Goal: Task Accomplishment & Management: Use online tool/utility

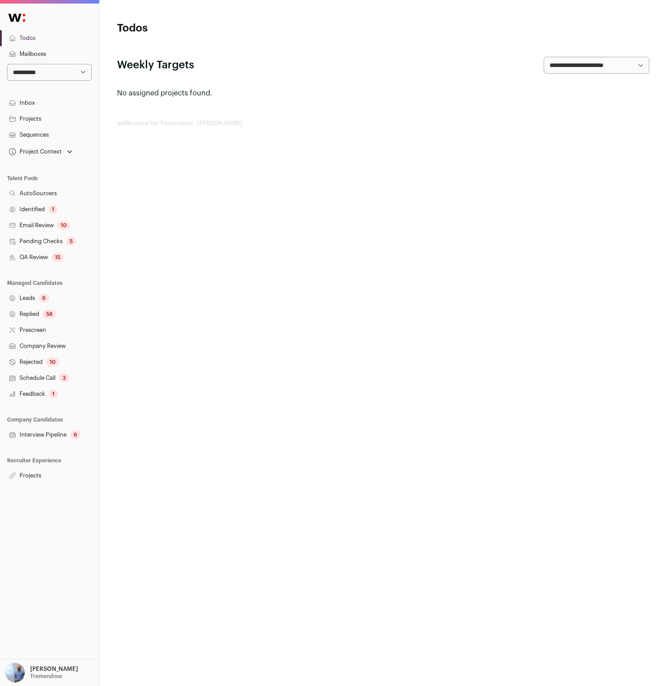
click at [38, 480] on link "Projects" at bounding box center [49, 476] width 99 height 16
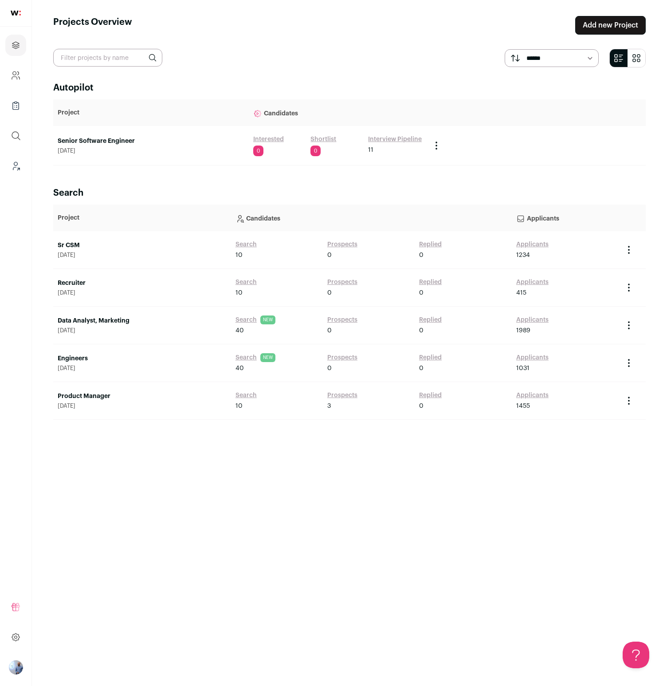
click at [327, 138] on link "Shortlist" at bounding box center [324, 139] width 26 height 9
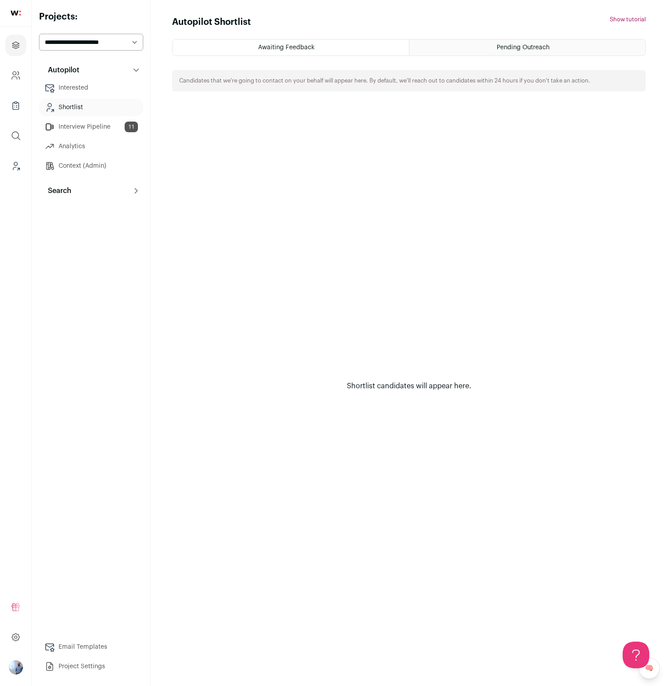
click at [96, 83] on link "Interested" at bounding box center [91, 88] width 104 height 18
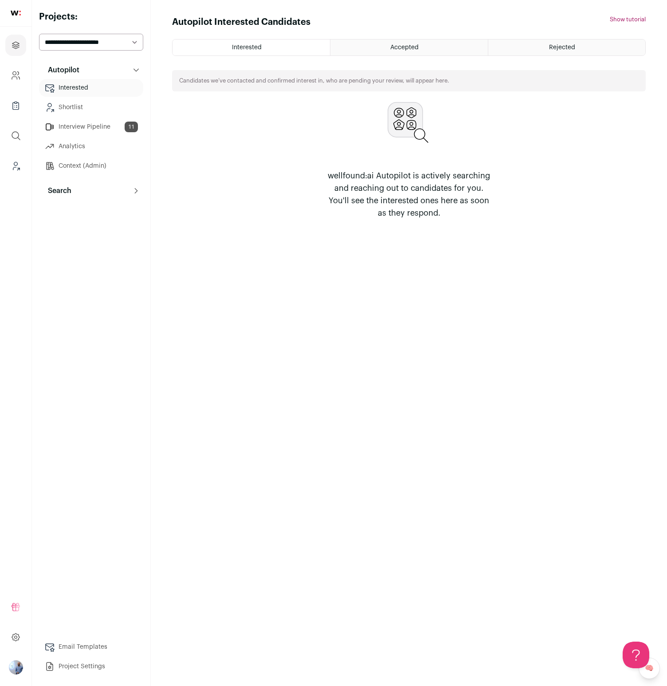
click at [527, 51] on div "Rejected" at bounding box center [567, 47] width 157 height 16
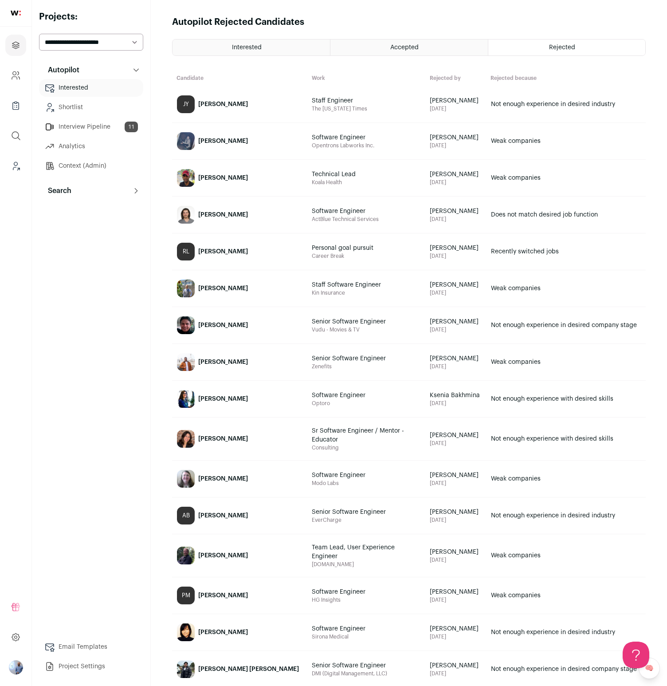
click at [369, 43] on div "Accepted" at bounding box center [409, 47] width 157 height 16
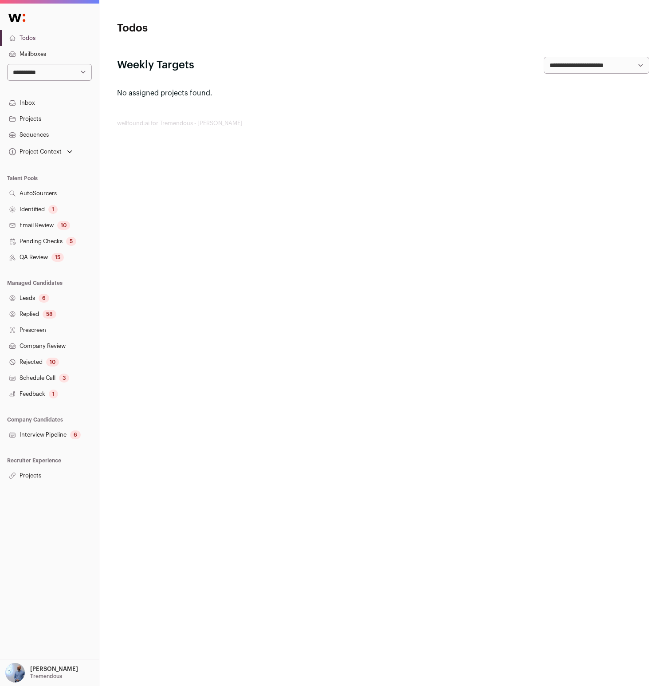
click at [32, 477] on link "Projects" at bounding box center [49, 476] width 99 height 16
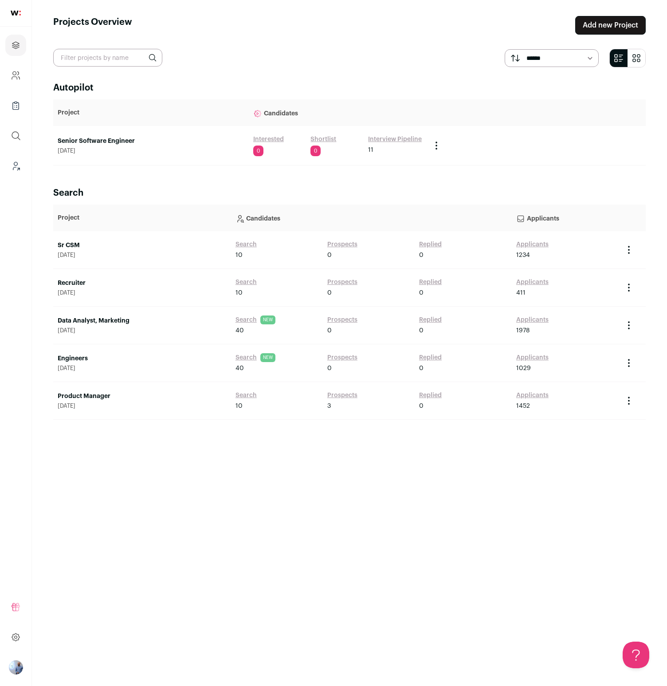
click at [123, 141] on link "Senior Software Engineer" at bounding box center [151, 141] width 187 height 9
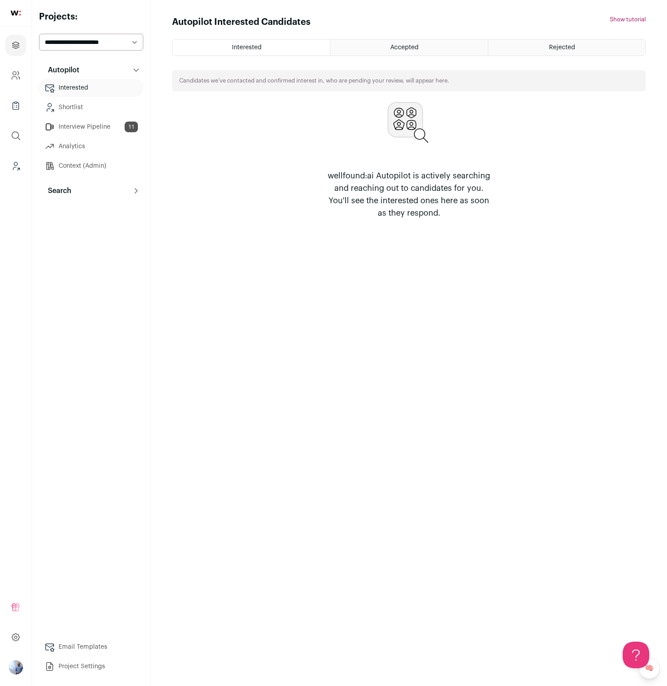
click at [79, 189] on button "Search" at bounding box center [91, 191] width 104 height 18
click at [91, 236] on link "Agent 92" at bounding box center [91, 230] width 104 height 18
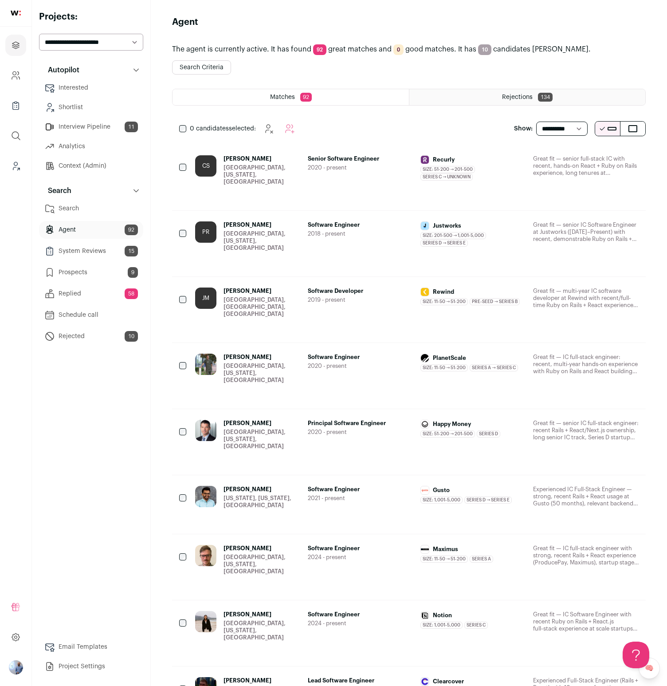
click at [293, 153] on div "CS [PERSON_NAME] [GEOGRAPHIC_DATA], [US_STATE], [GEOGRAPHIC_DATA] Senior Softwa…" at bounding box center [409, 178] width 474 height 66
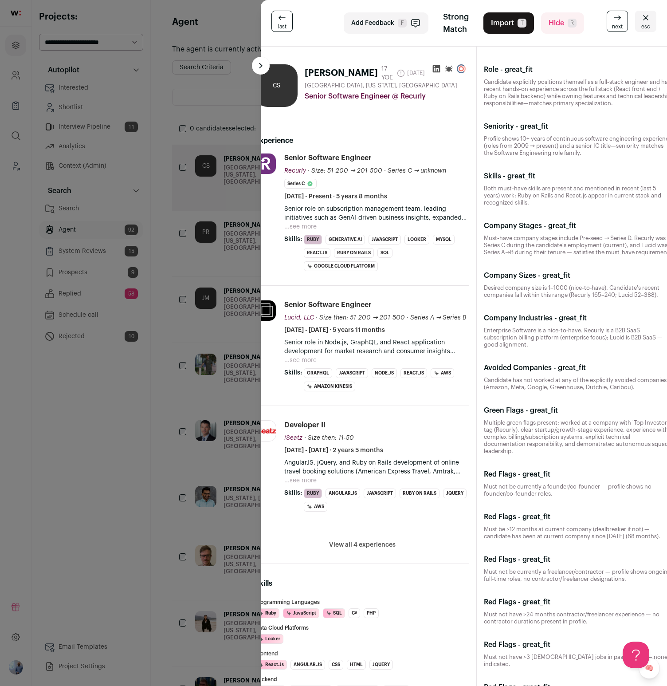
click at [170, 144] on div "last Add Feedback F Strong Match Import T Hide R next esc CS [PERSON_NAME] 17 Y…" at bounding box center [333, 343] width 667 height 686
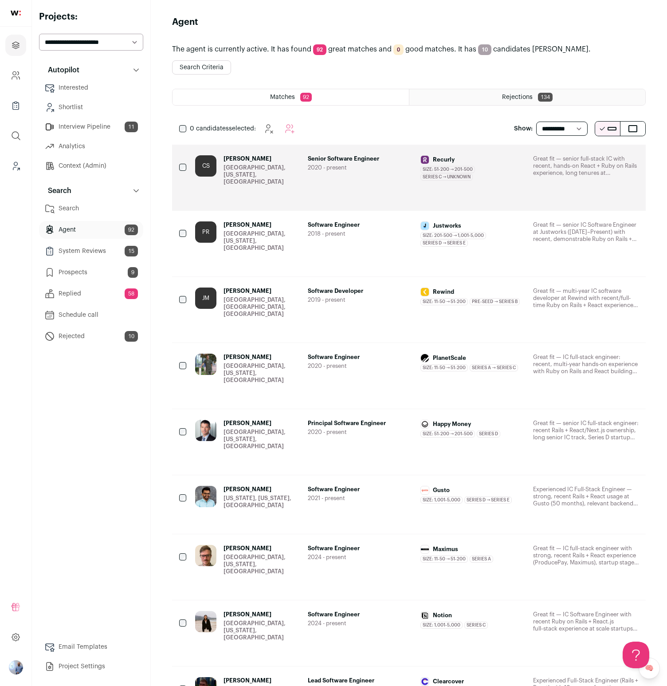
click at [347, 184] on link "CS [PERSON_NAME] [GEOGRAPHIC_DATA], [US_STATE], [GEOGRAPHIC_DATA] Senior Softwa…" at bounding box center [417, 177] width 444 height 44
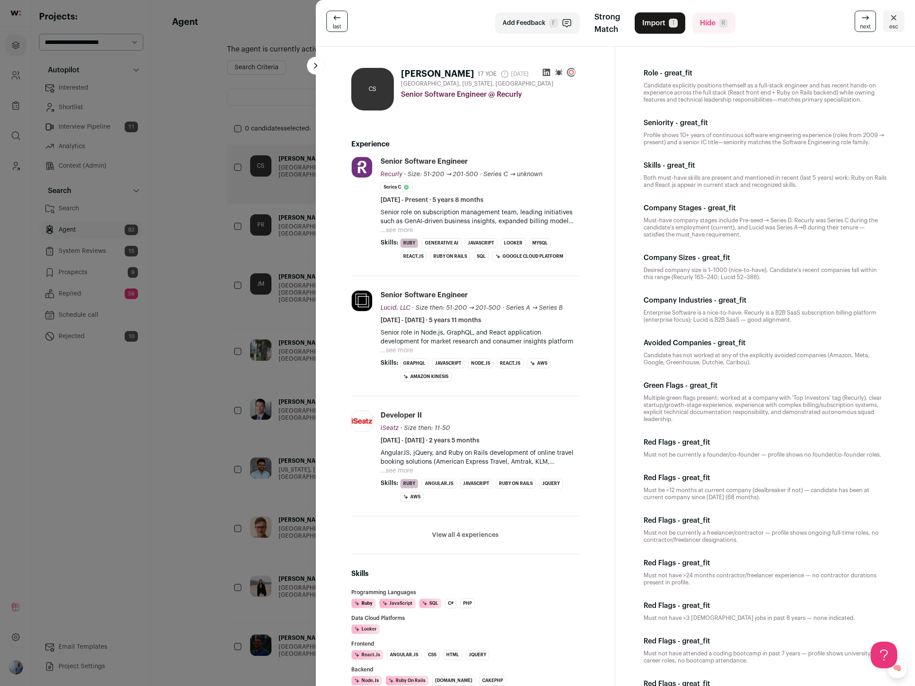
click at [601, 28] on span "Strong Match" at bounding box center [608, 23] width 26 height 25
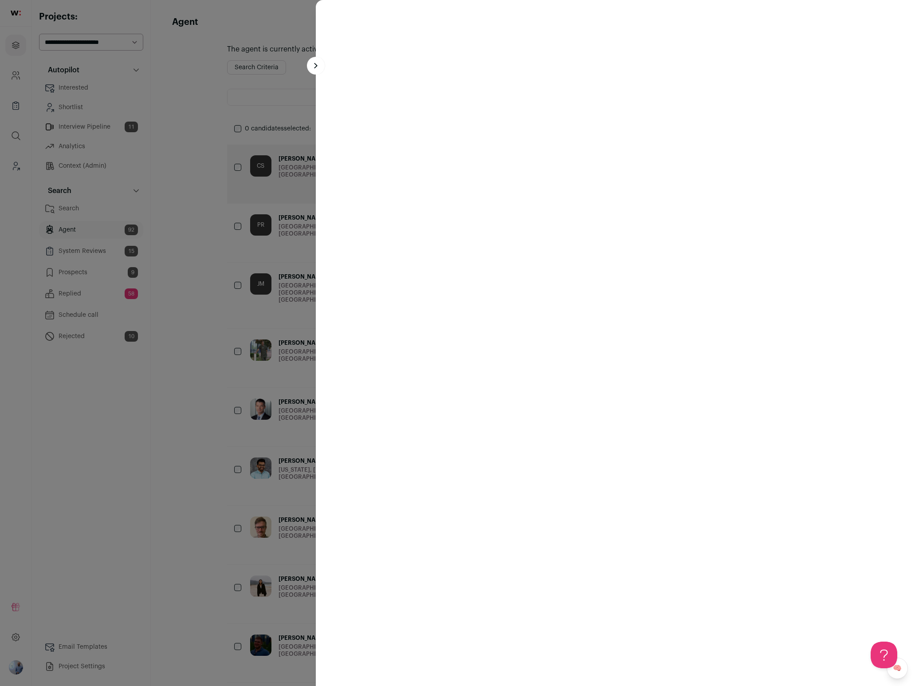
click at [245, 208] on div at bounding box center [457, 343] width 915 height 686
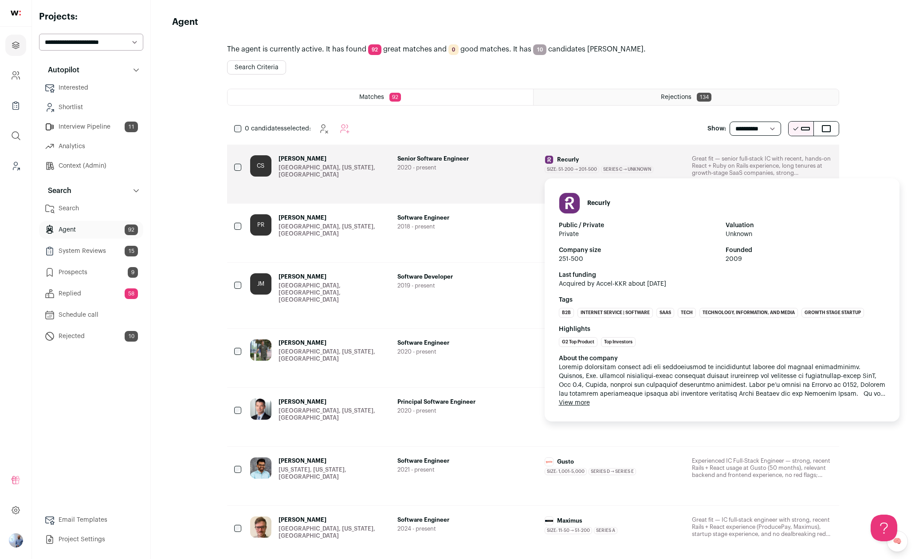
click at [575, 161] on span "Recurly" at bounding box center [568, 159] width 22 height 7
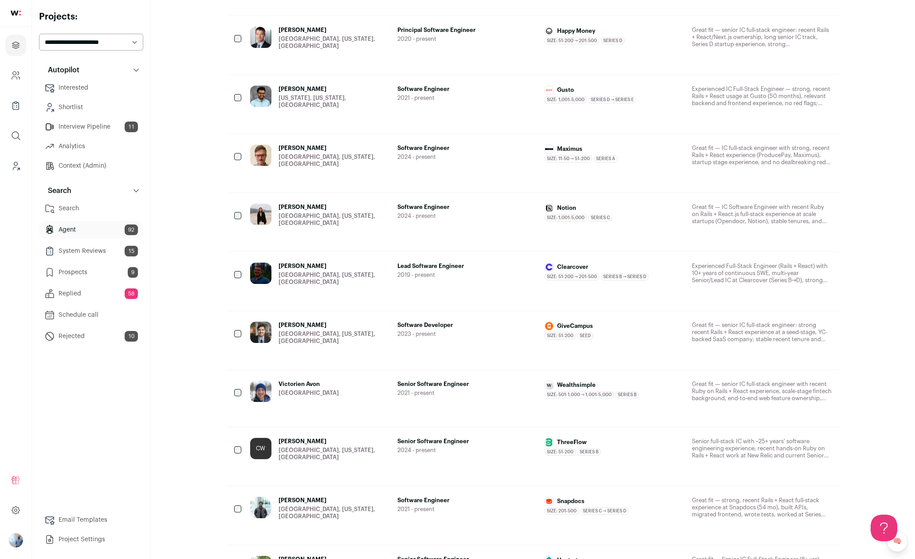
scroll to position [516, 0]
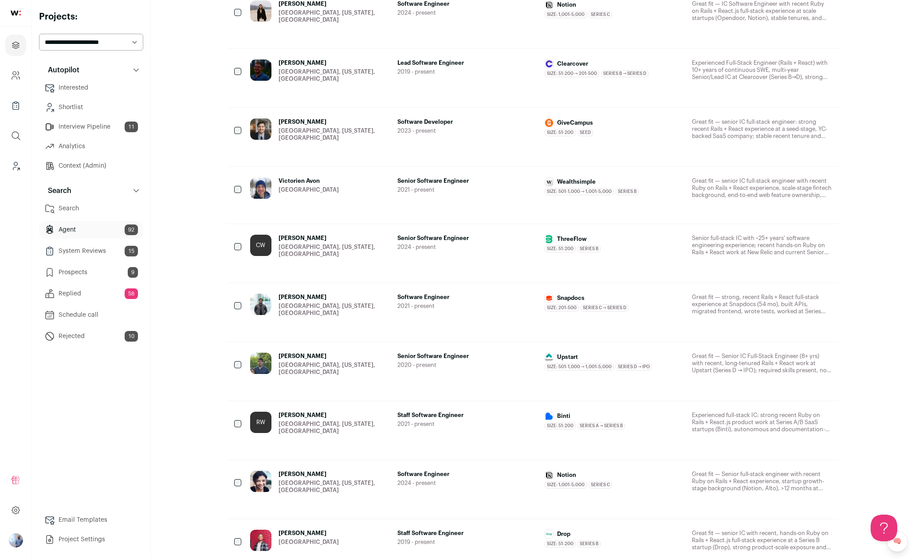
click at [389, 178] on div "Victorien Avon [GEOGRAPHIC_DATA]" at bounding box center [320, 188] width 140 height 21
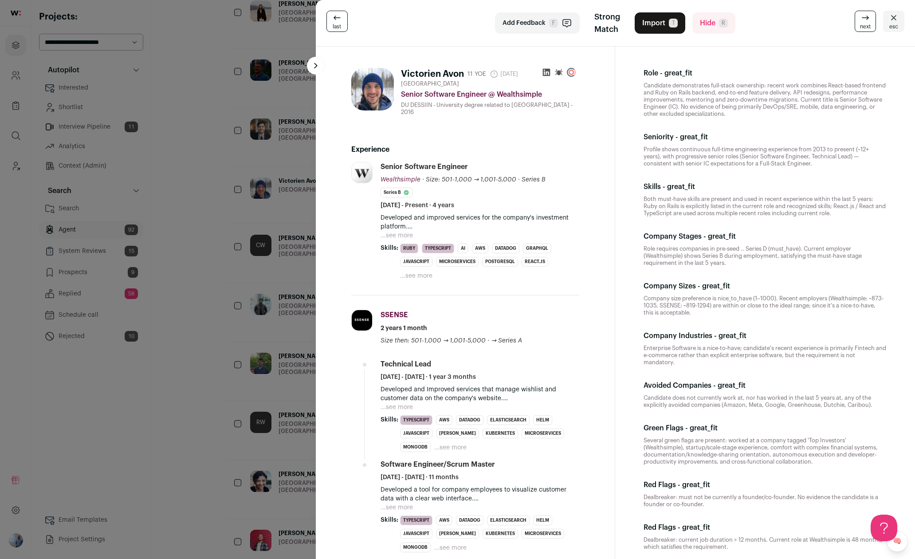
click at [403, 236] on button "...see more" at bounding box center [397, 235] width 32 height 9
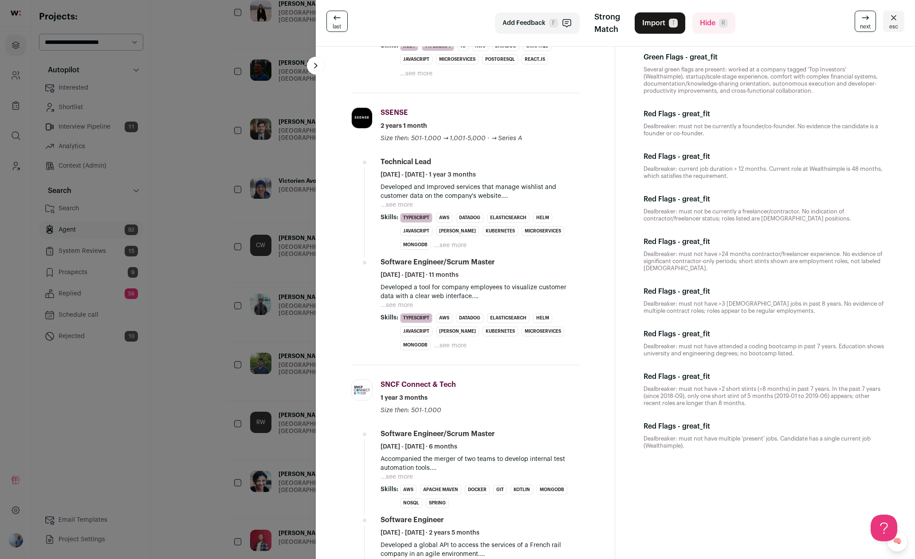
scroll to position [531, 0]
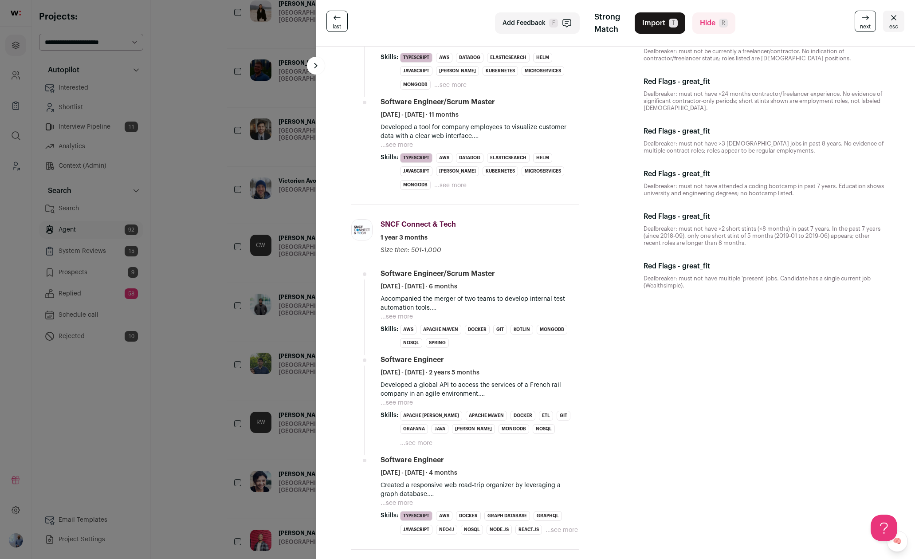
click at [285, 290] on div "last Add Feedback F Strong Match Import T Hide R next esc Victorien Avon 11 YOE…" at bounding box center [457, 279] width 915 height 559
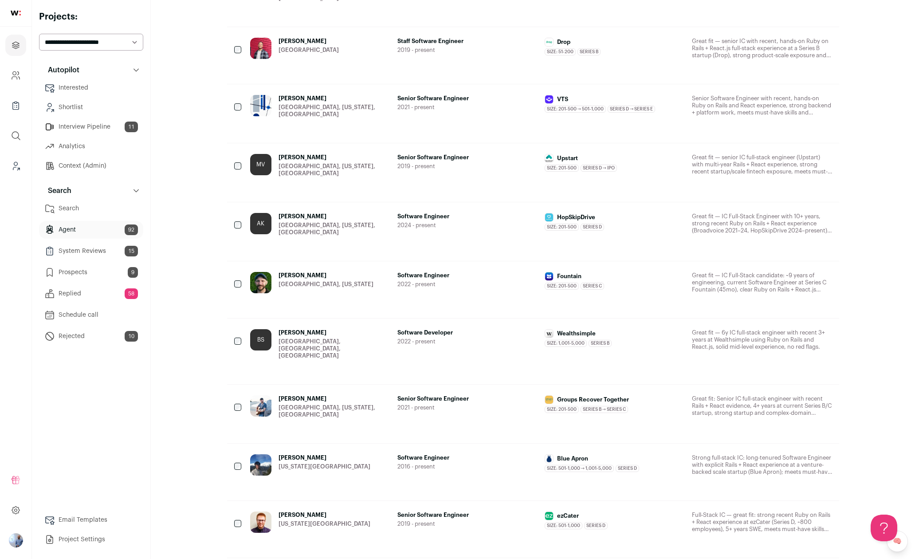
scroll to position [1097, 0]
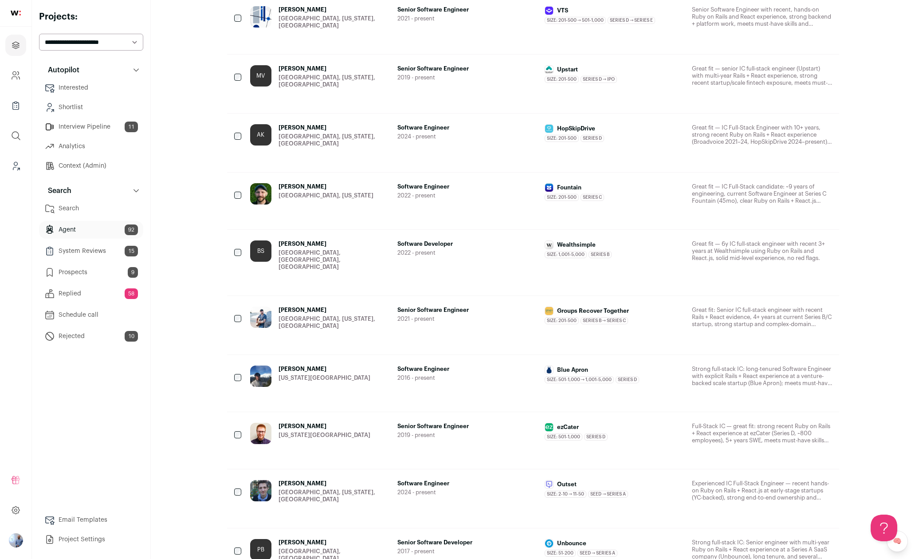
click at [332, 423] on link "[PERSON_NAME] [US_STATE][GEOGRAPHIC_DATA] Senior Software Engineer 2019 - prese…" at bounding box center [541, 441] width 582 height 36
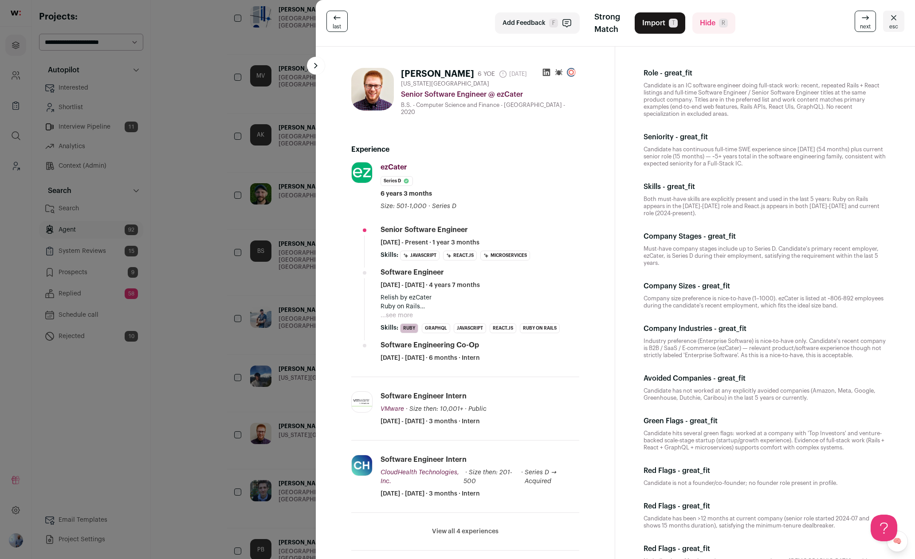
click at [265, 334] on div "last Add Feedback F Strong Match Import T Hide R next esc [PERSON_NAME] 6 YOE […" at bounding box center [457, 279] width 915 height 559
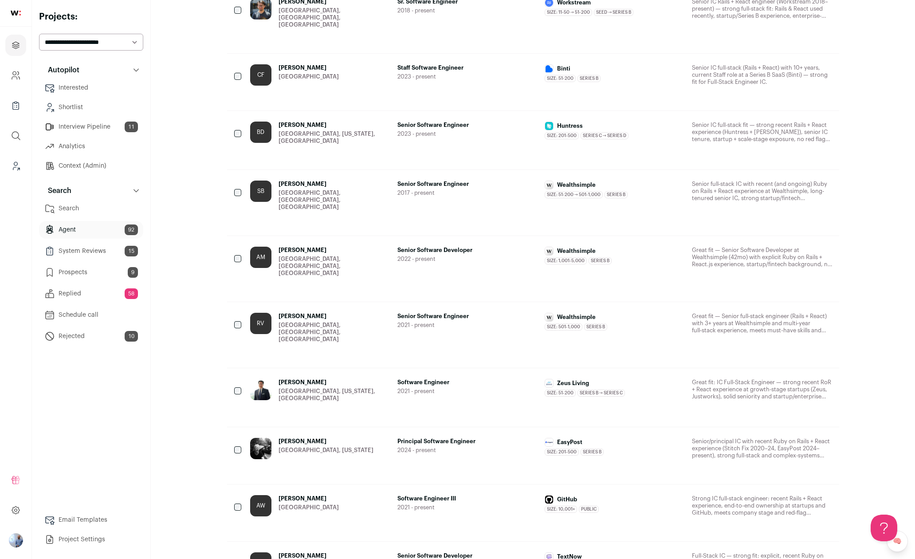
scroll to position [2442, 0]
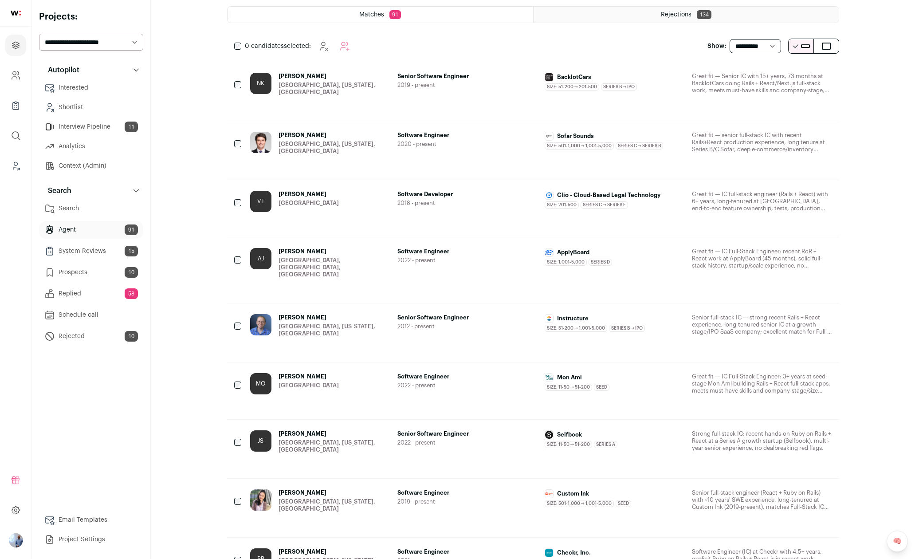
scroll to position [64, 0]
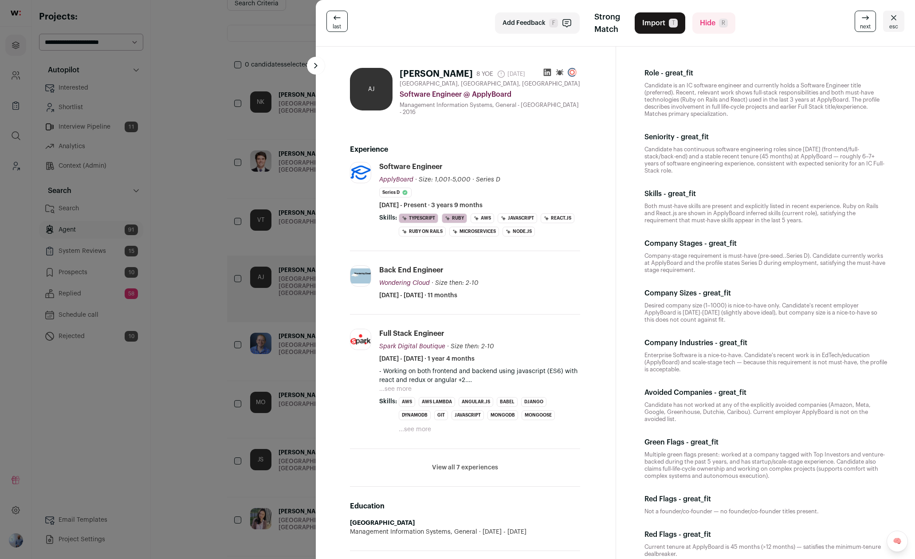
click at [284, 222] on div "last Add Feedback F Strong Match Import T Hide R next esc [PERSON_NAME] [PERSON…" at bounding box center [457, 279] width 915 height 559
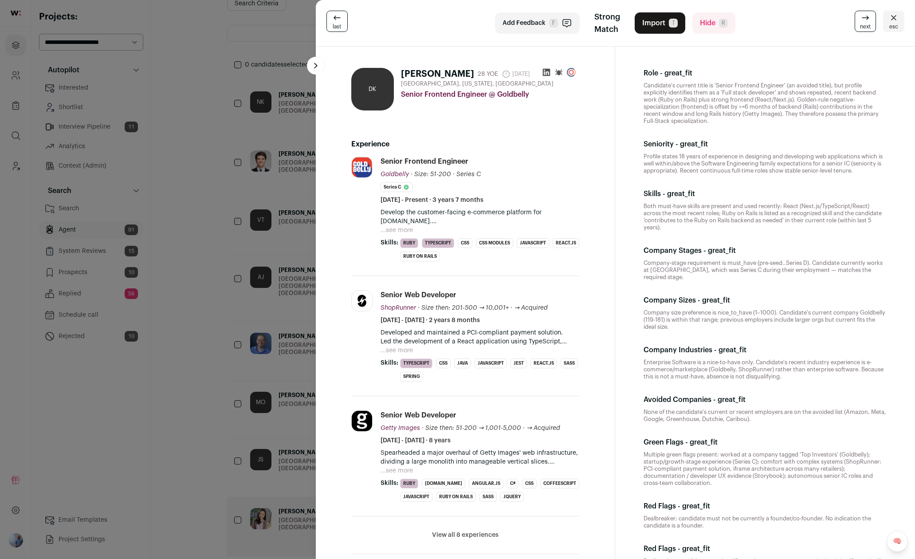
click at [395, 229] on button "...see more" at bounding box center [397, 230] width 32 height 9
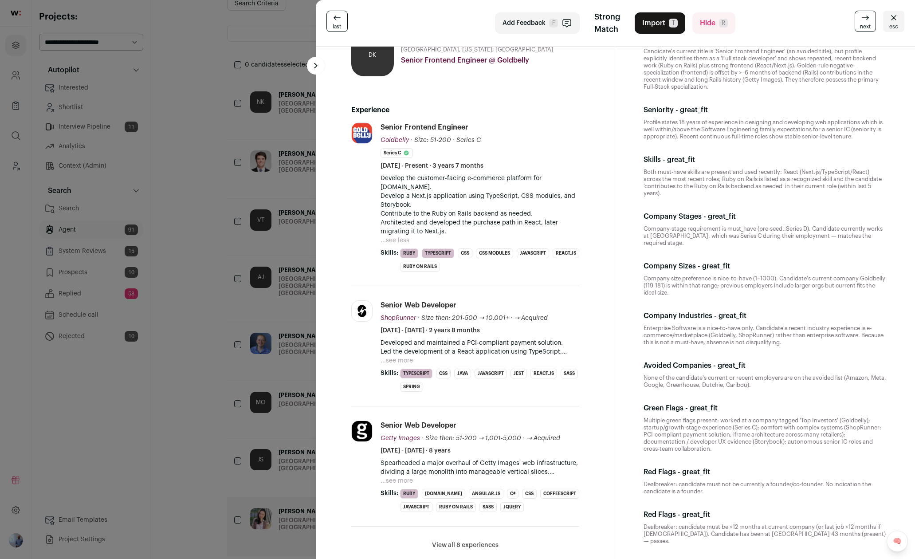
scroll to position [69, 0]
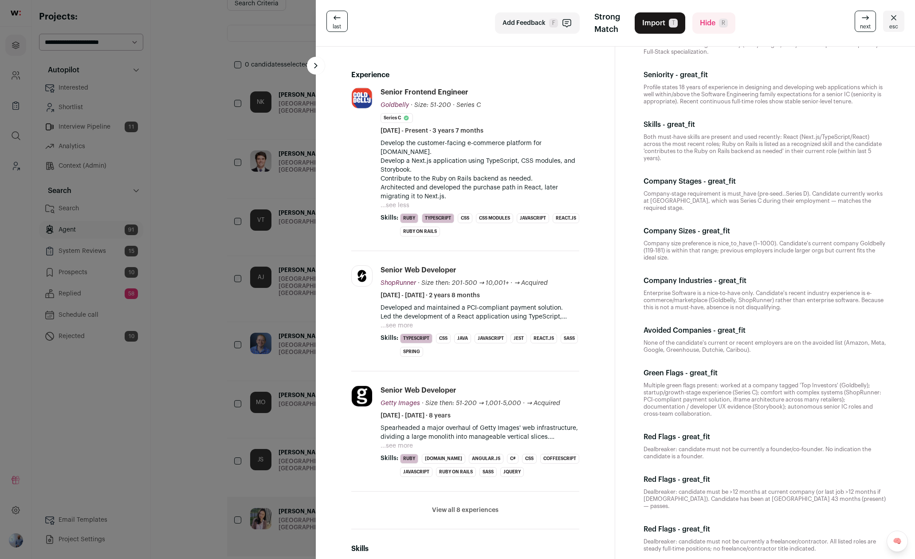
click at [400, 326] on button "...see more" at bounding box center [397, 325] width 32 height 9
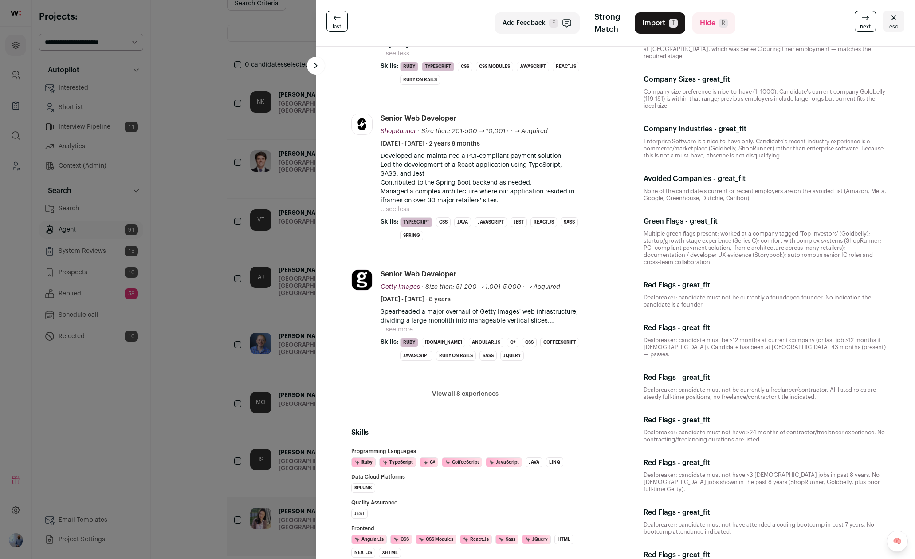
scroll to position [224, 0]
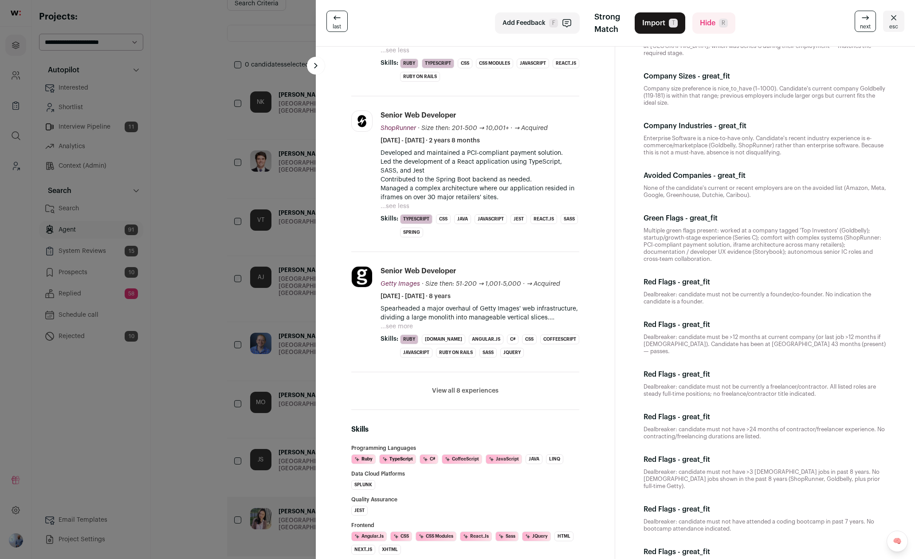
click at [400, 328] on button "...see more" at bounding box center [397, 326] width 32 height 9
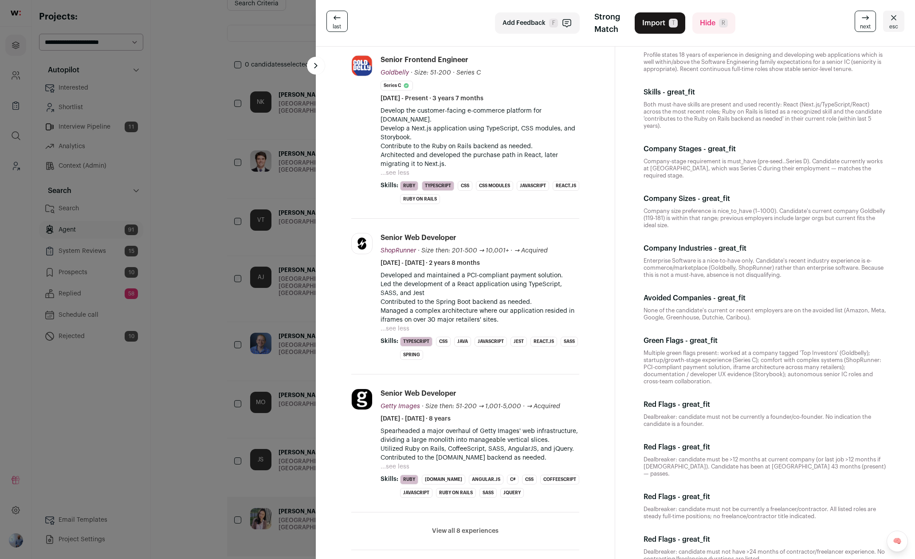
scroll to position [0, 0]
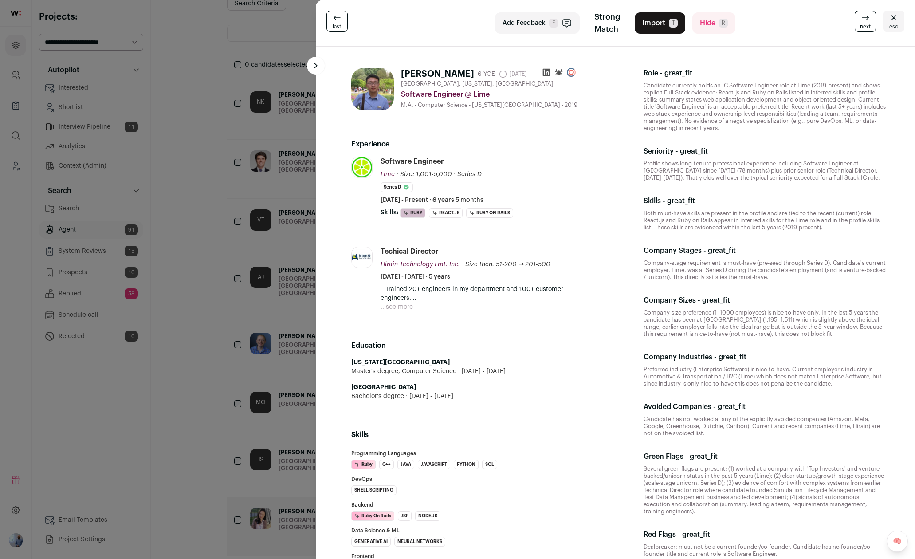
click at [283, 282] on div "last Add Feedback F Strong Match Import T Hide R next esc [PERSON_NAME] 6 YOE […" at bounding box center [457, 279] width 915 height 559
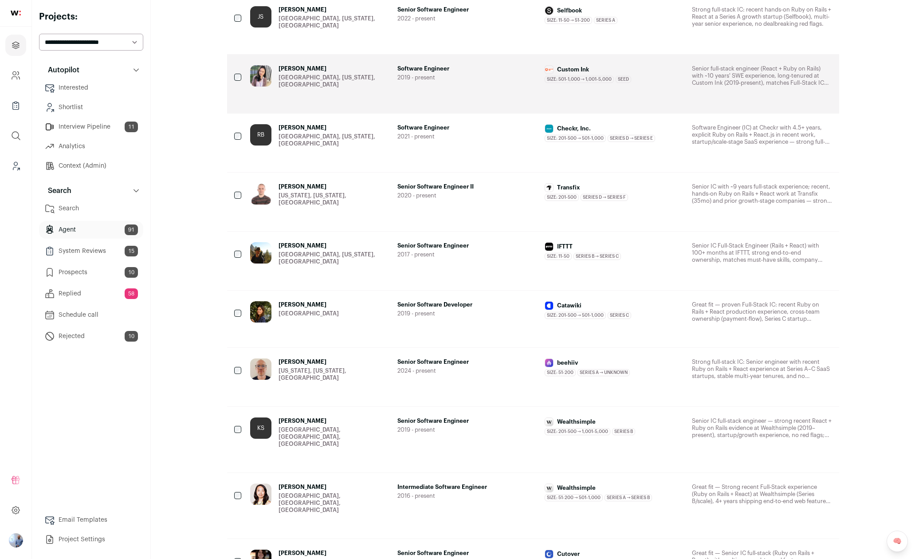
scroll to position [576, 0]
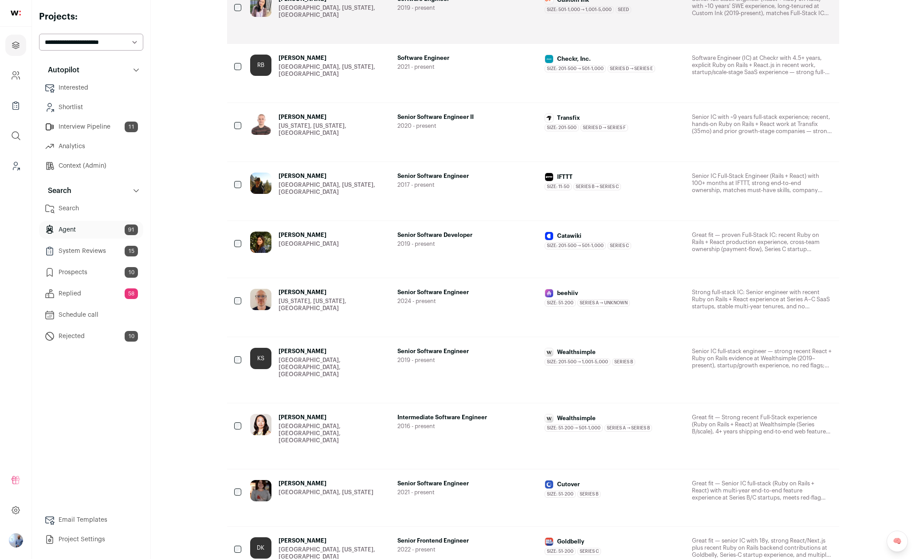
click at [383, 414] on div "[PERSON_NAME] [GEOGRAPHIC_DATA], [GEOGRAPHIC_DATA], [GEOGRAPHIC_DATA]" at bounding box center [320, 429] width 140 height 30
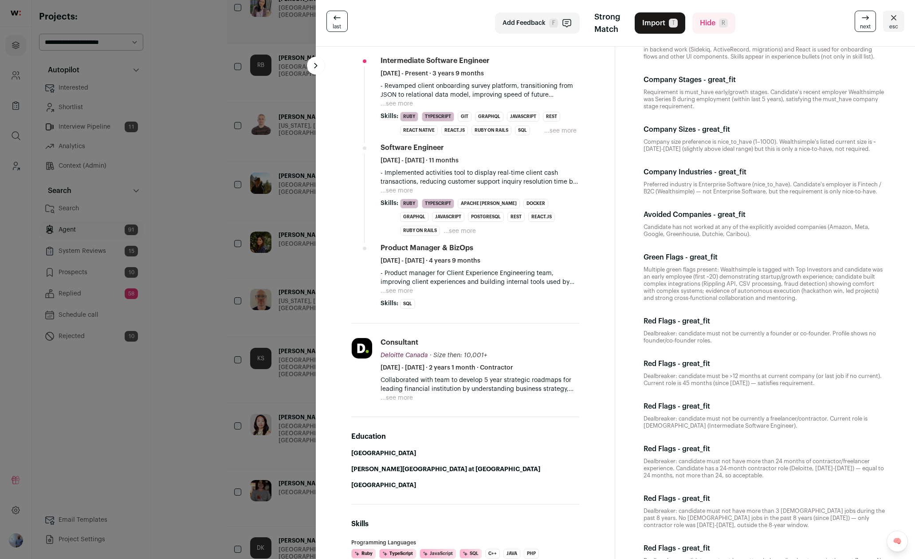
scroll to position [166, 0]
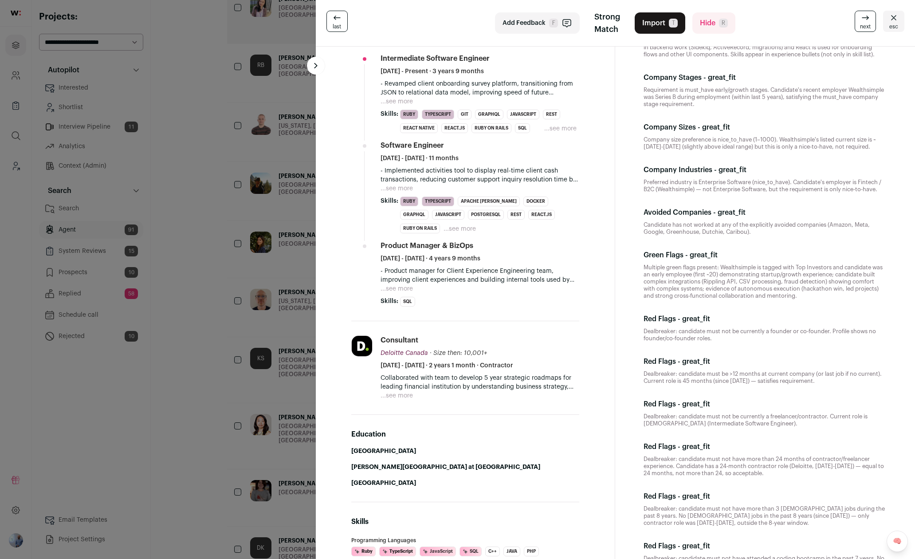
click at [282, 324] on div "last Add Feedback F Strong Match Import T Hide R next esc [PERSON_NAME] 9 YOE […" at bounding box center [457, 279] width 915 height 559
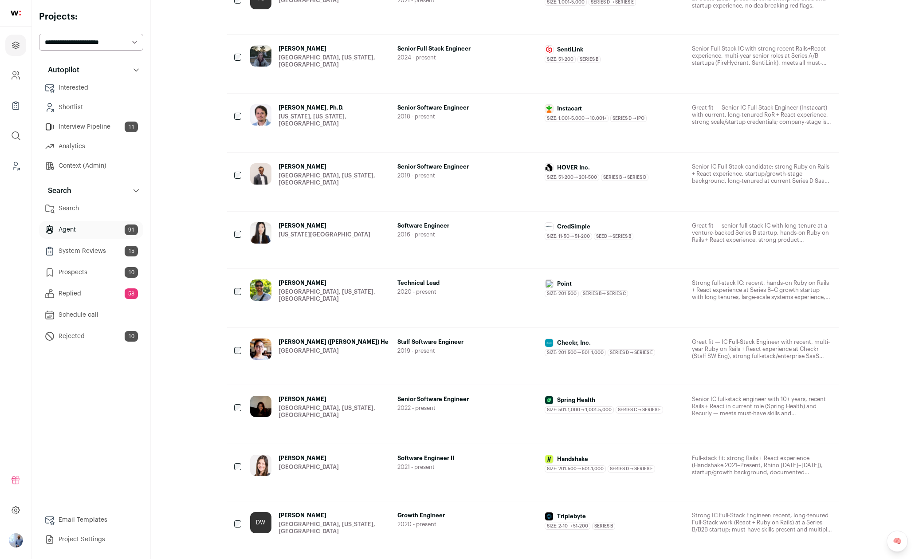
scroll to position [1422, 0]
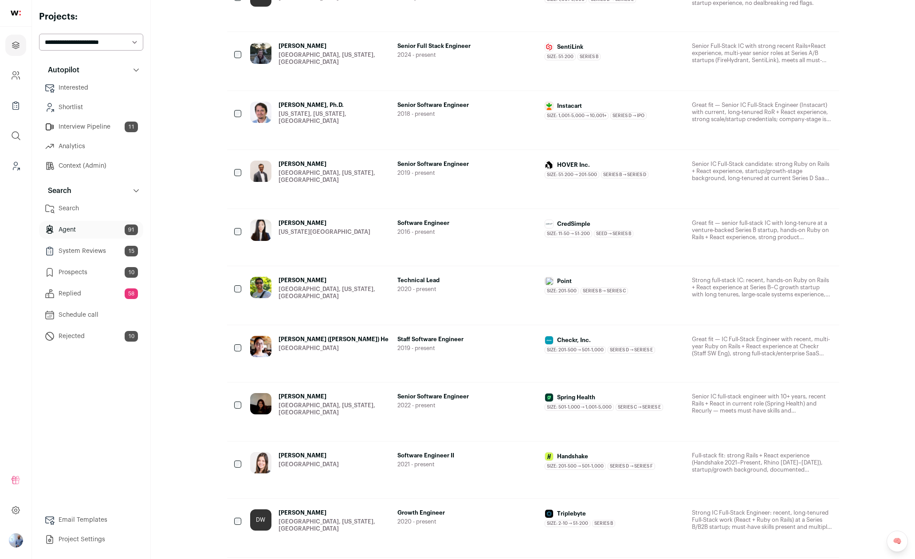
click at [328, 509] on link "[PERSON_NAME] [GEOGRAPHIC_DATA], [US_STATE], [GEOGRAPHIC_DATA] Growth Engineer …" at bounding box center [541, 527] width 582 height 37
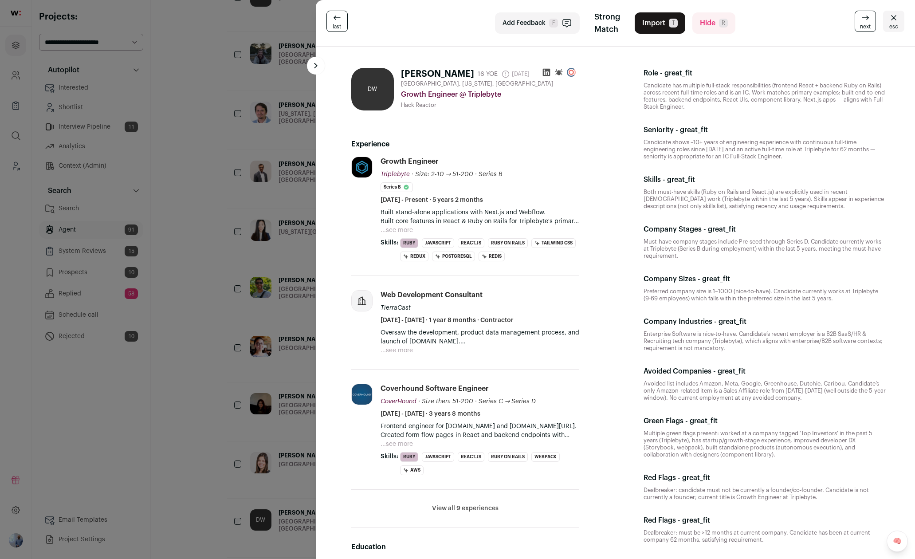
click at [253, 458] on div "last Add Feedback F Strong Match Import T Hide R next esc [PERSON_NAME] 16 YOE …" at bounding box center [457, 279] width 915 height 559
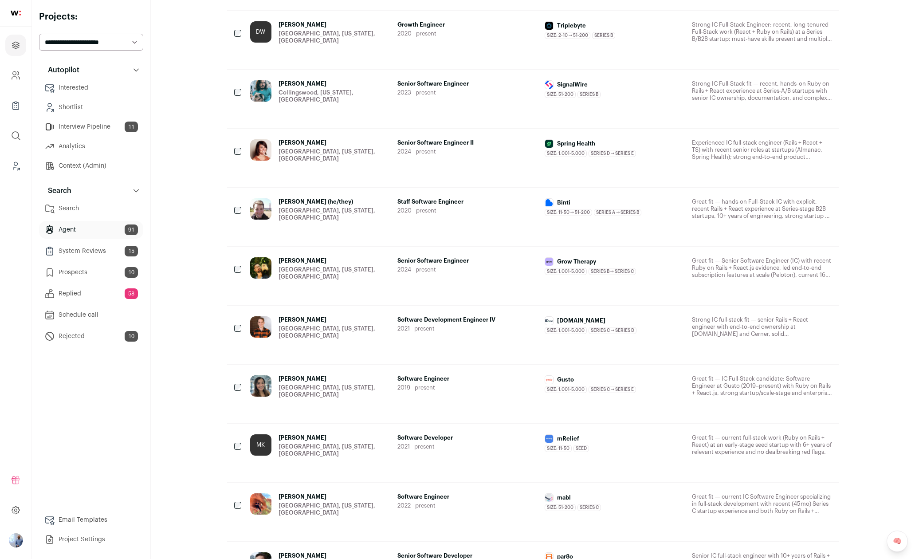
scroll to position [1978, 0]
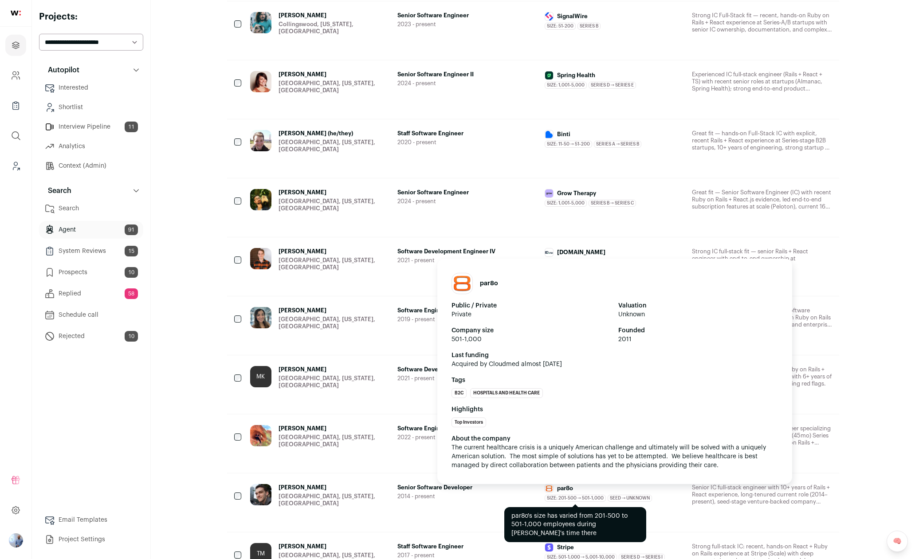
click at [572, 495] on span "Size: 201-500 → 501-1,000" at bounding box center [575, 498] width 61 height 7
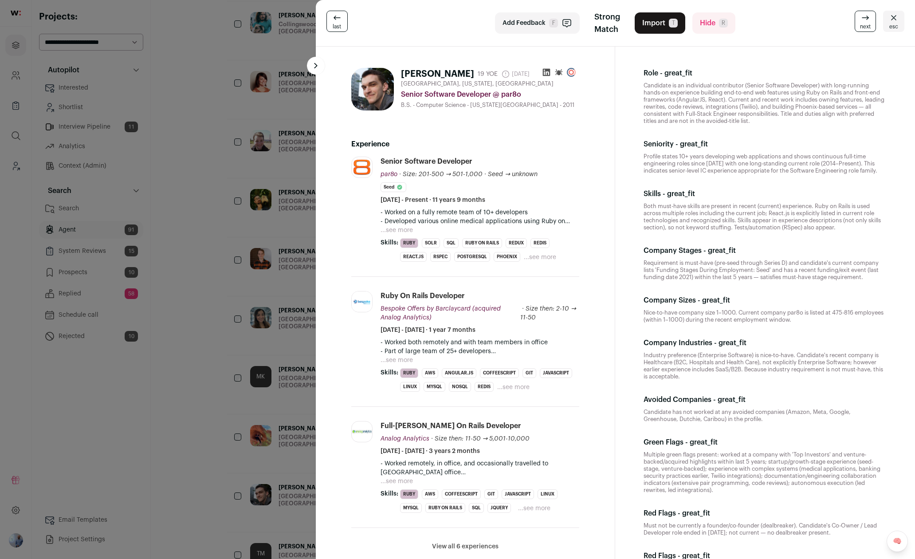
click at [215, 346] on div "last Add Feedback F Strong Match Import T Hide R next esc [PERSON_NAME] 19 YOE …" at bounding box center [457, 279] width 915 height 559
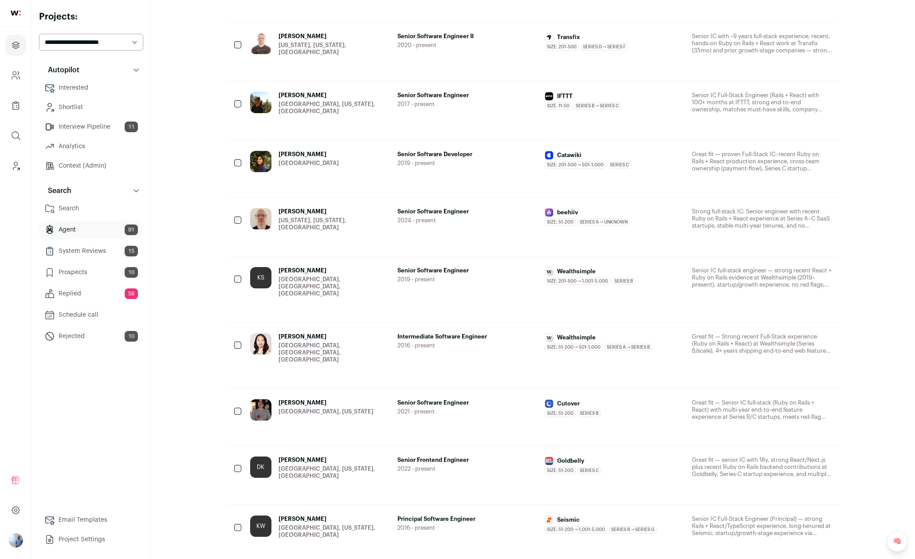
scroll to position [664, 0]
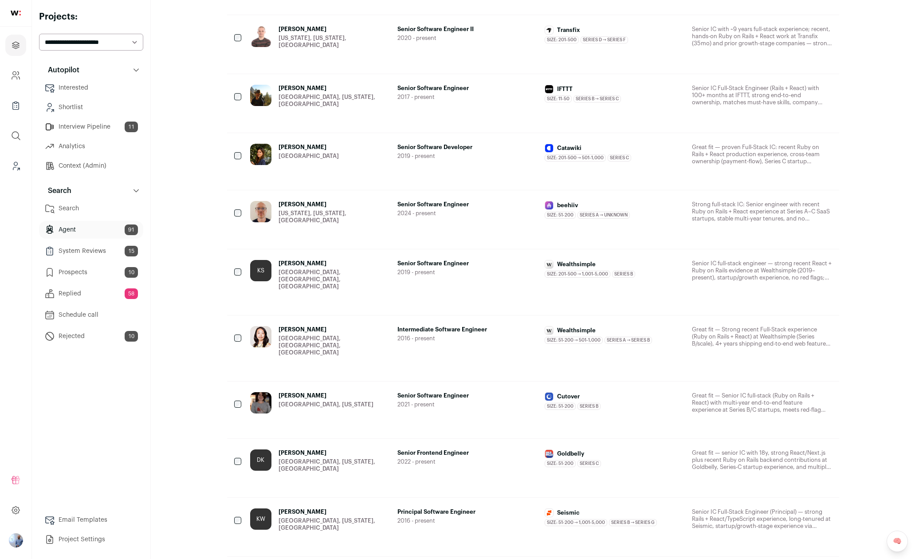
click at [486, 153] on span "2019 - present" at bounding box center [468, 156] width 140 height 7
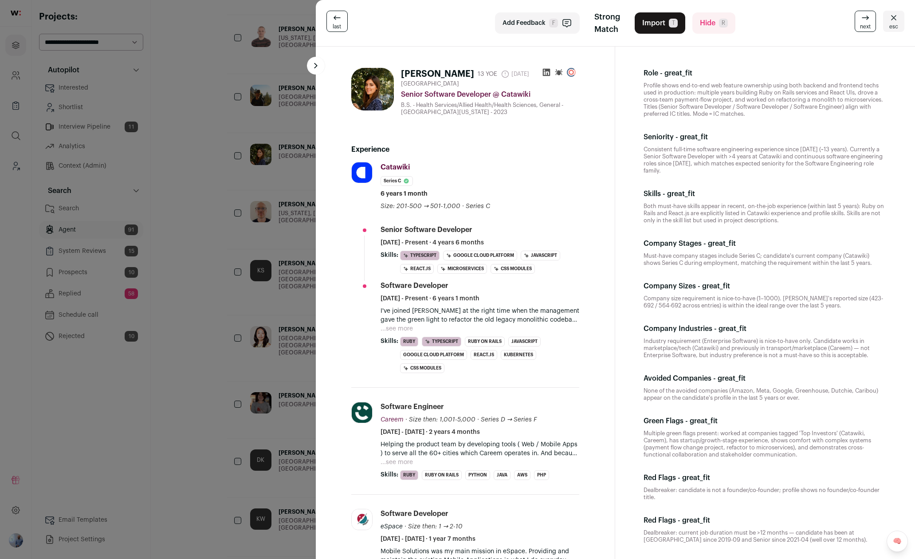
click at [283, 168] on div "last Add Feedback F Strong Match Import T Hide R next esc [PERSON_NAME] 13 YOE …" at bounding box center [457, 279] width 915 height 559
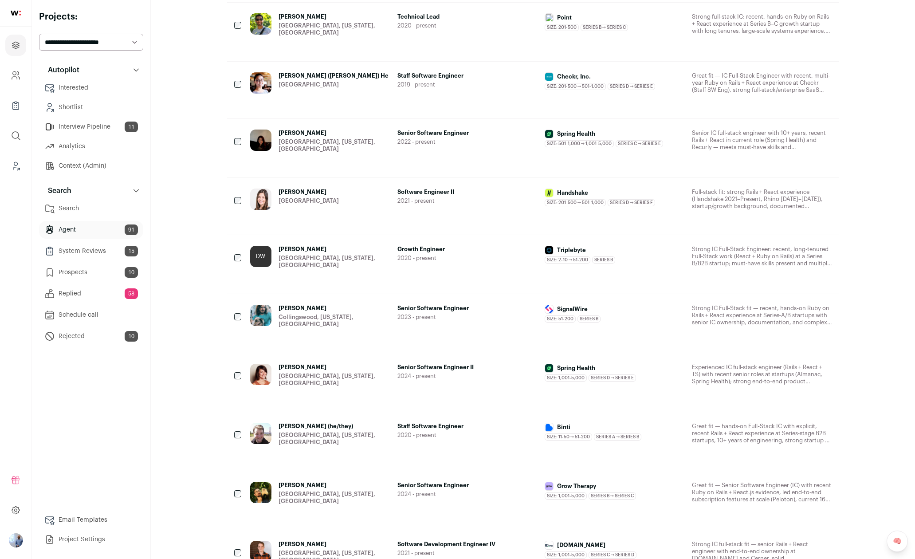
scroll to position [1978, 0]
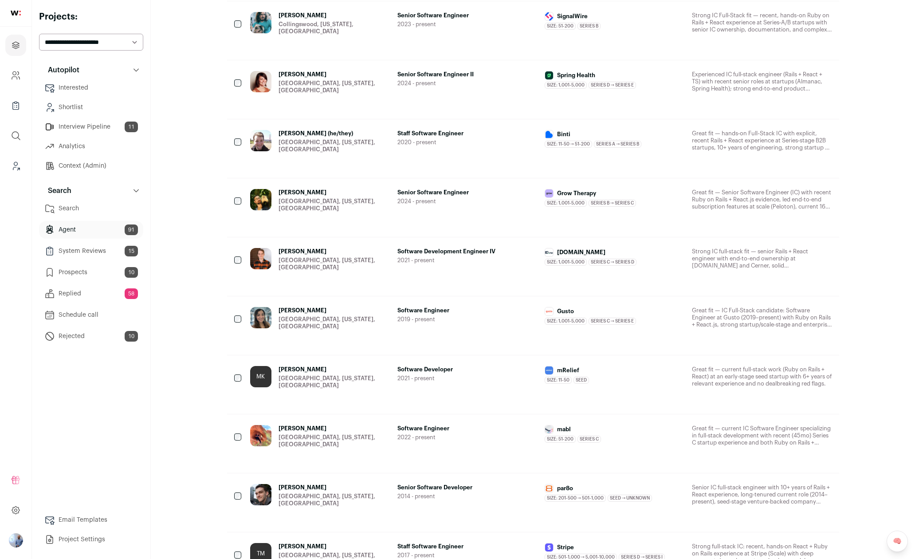
click at [446, 414] on div "[PERSON_NAME] [GEOGRAPHIC_DATA], [US_STATE], [GEOGRAPHIC_DATA] Software Enginee…" at bounding box center [533, 443] width 612 height 59
click at [477, 425] on span "Software Engineer" at bounding box center [468, 428] width 140 height 7
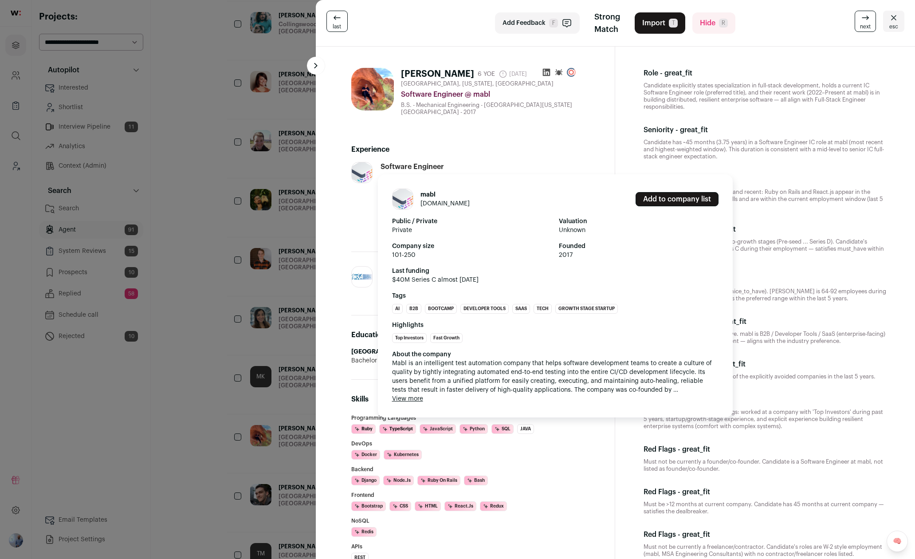
click at [460, 395] on div "About the company Mabl is an intelligent test automation company that helps sof…" at bounding box center [555, 376] width 327 height 53
click at [473, 378] on span "Mabl is an intelligent test automation company that helps software development …" at bounding box center [555, 377] width 327 height 36
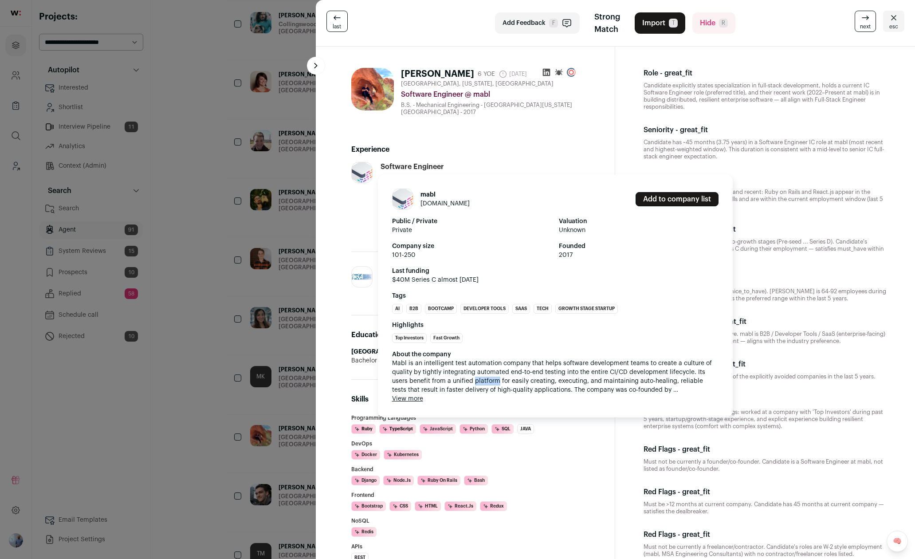
click at [473, 378] on span "Mabl is an intelligent test automation company that helps software development …" at bounding box center [555, 377] width 327 height 36
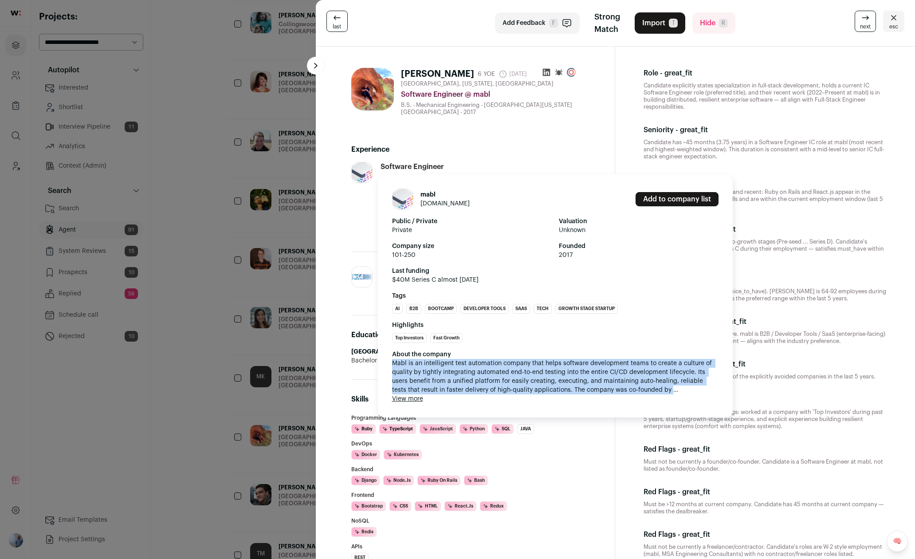
click at [473, 378] on span "Mabl is an intelligent test automation company that helps software development …" at bounding box center [555, 377] width 327 height 36
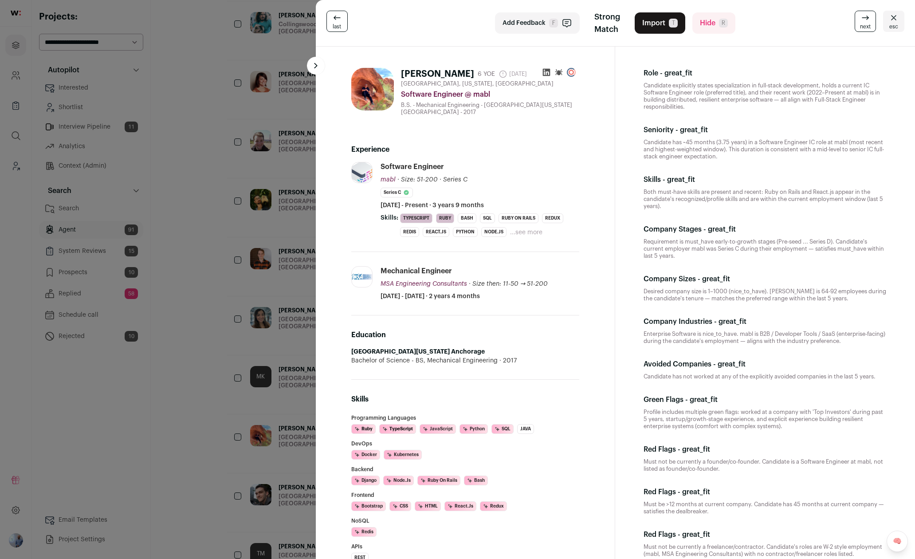
click at [552, 316] on li "MSA Engineering Consultants [DOMAIN_NAME] Add to company list Public / Private …" at bounding box center [465, 283] width 229 height 63
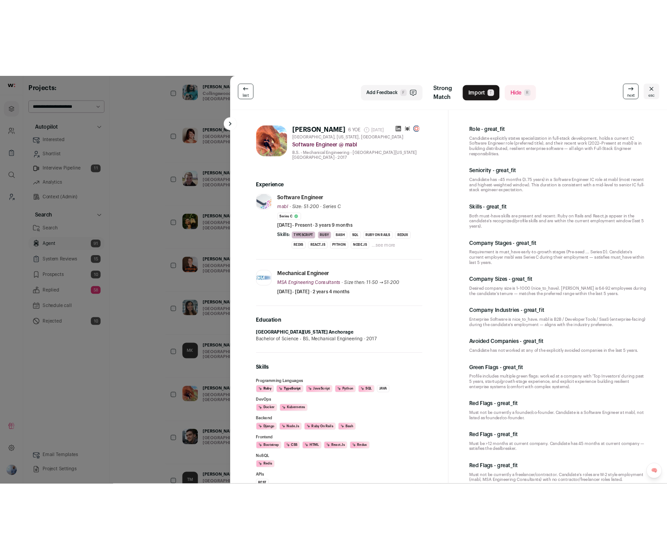
scroll to position [2021, 0]
